Goal: Browse casually: Explore the website without a specific task or goal

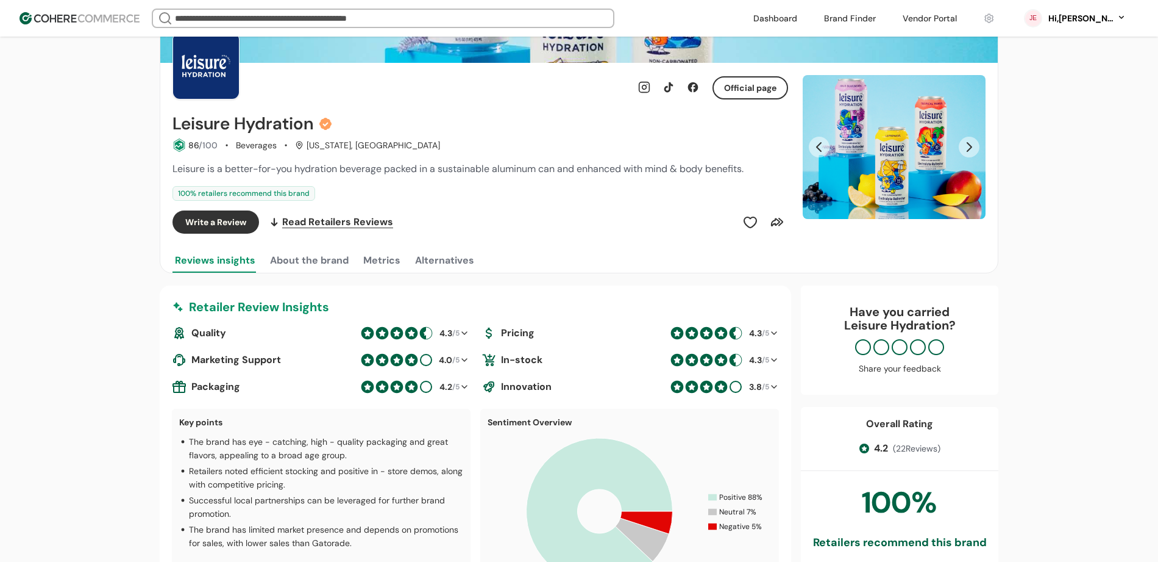
scroll to position [91, 0]
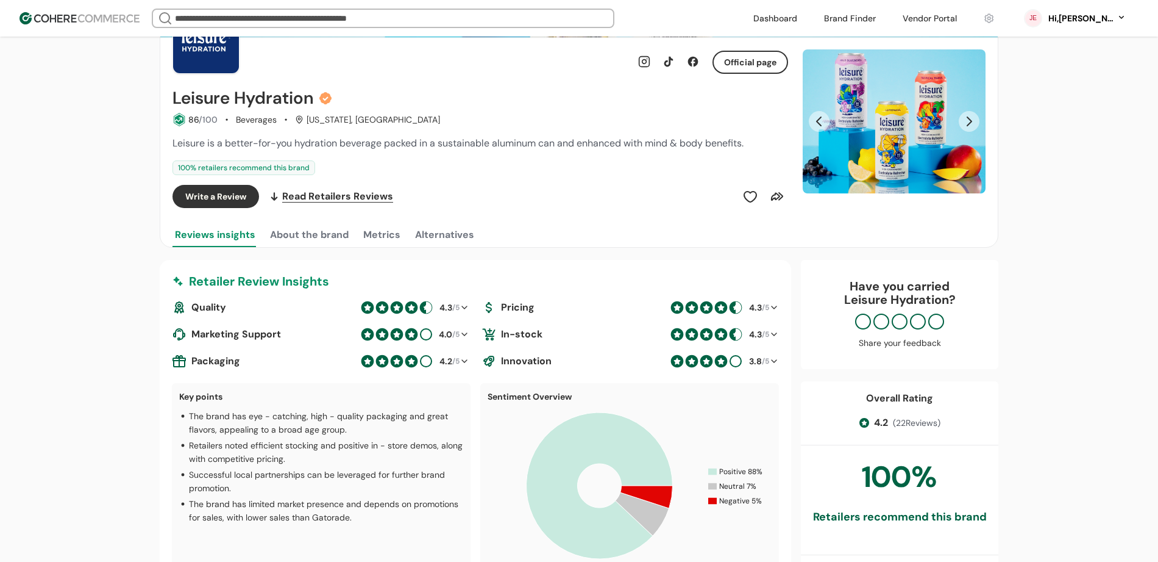
click at [944, 12] on link at bounding box center [930, 18] width 69 height 18
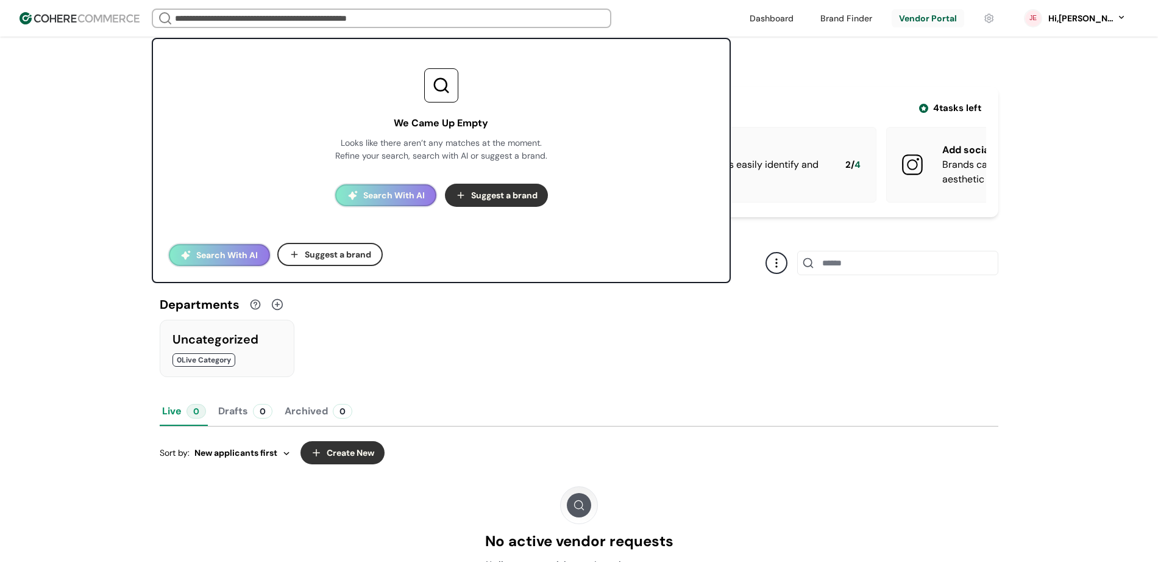
click at [507, 14] on input "search" at bounding box center [382, 18] width 419 height 17
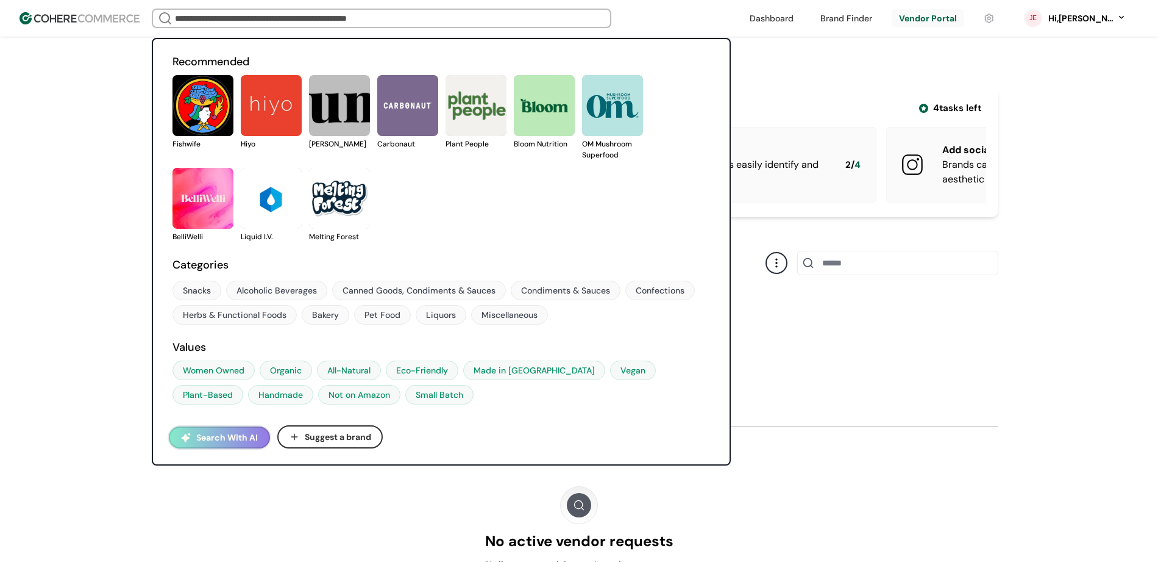
click at [446, 149] on link at bounding box center [446, 149] width 0 height 0
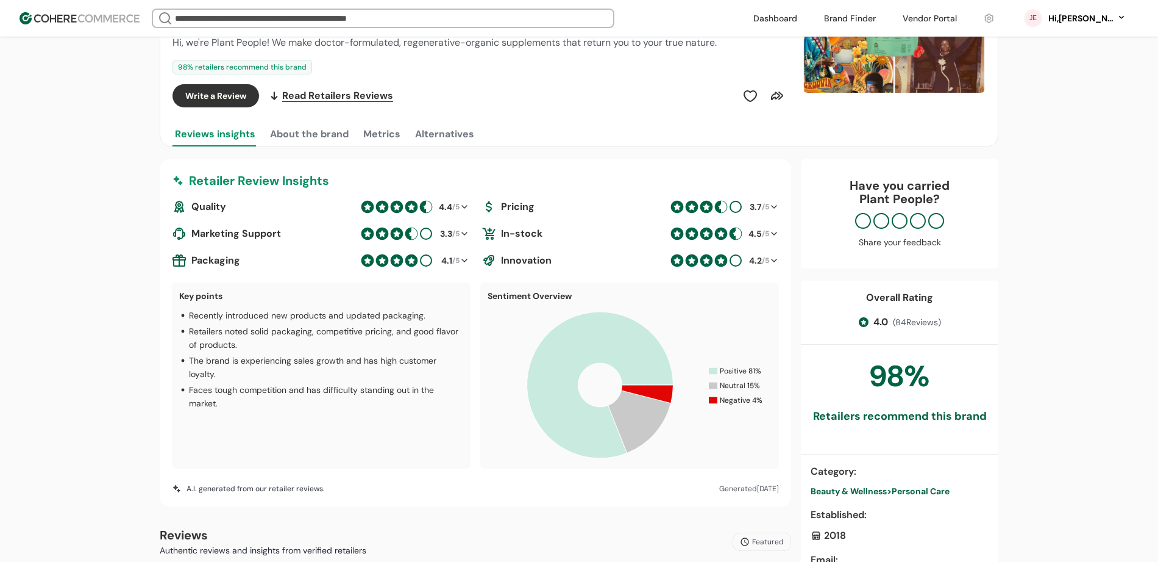
scroll to position [396, 0]
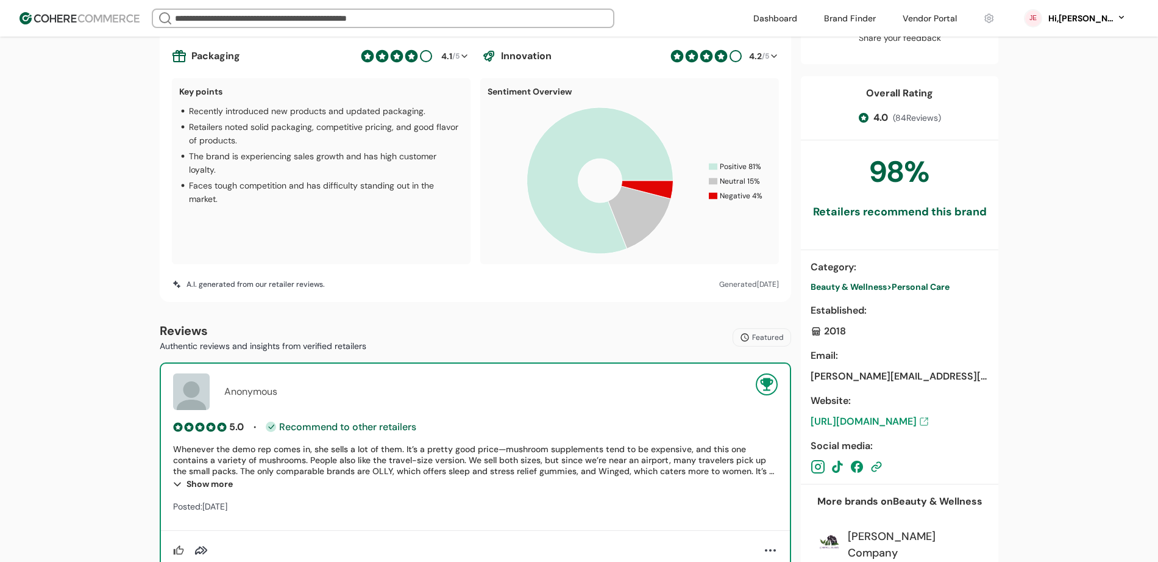
click at [883, 201] on div "98 % Retailers recommend this brand" at bounding box center [900, 195] width 198 height 110
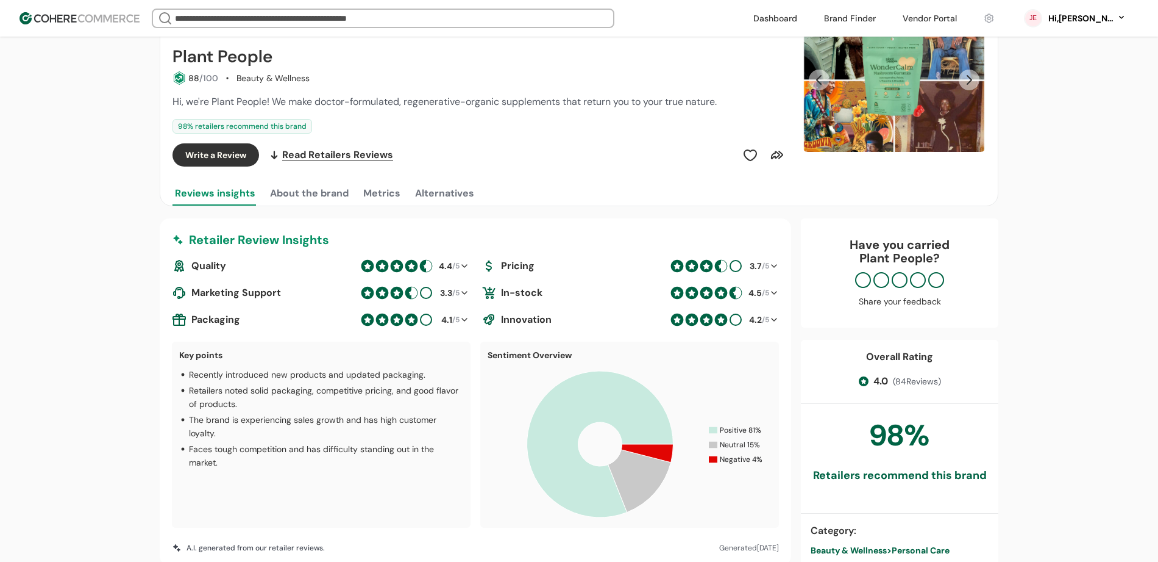
scroll to position [0, 0]
